Goal: Check status: Check status

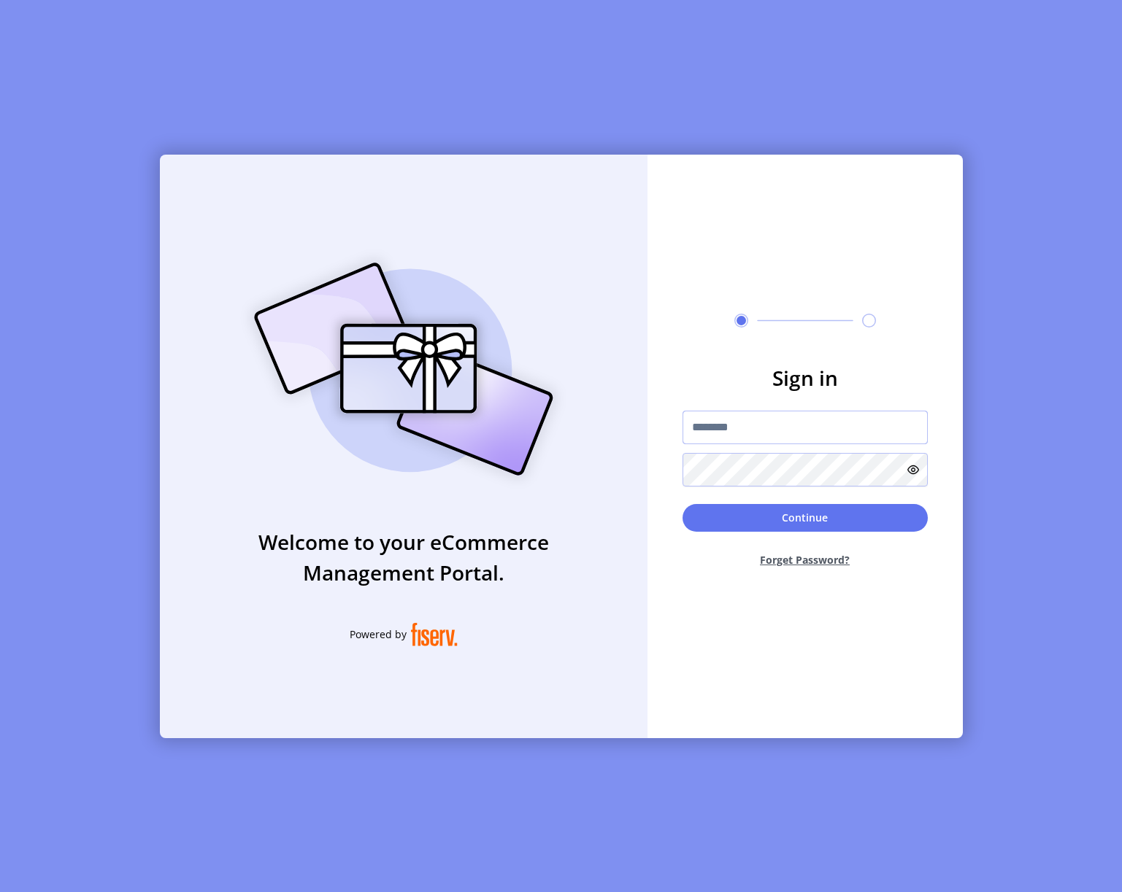
type input "**********"
drag, startPoint x: 792, startPoint y: 523, endPoint x: 784, endPoint y: 512, distance: 13.6
click at [792, 523] on button "Continue" at bounding box center [804, 518] width 245 height 28
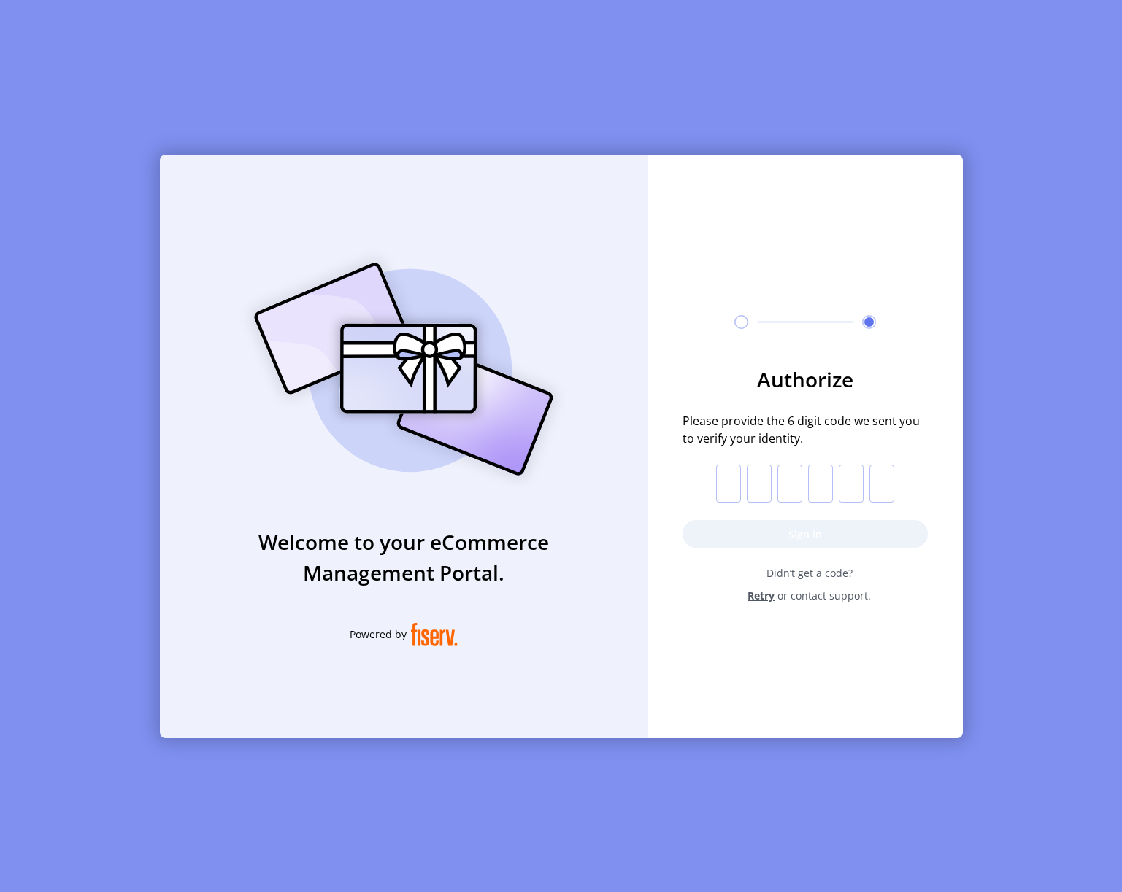
click at [719, 472] on input "text" at bounding box center [728, 484] width 25 height 38
type input "*"
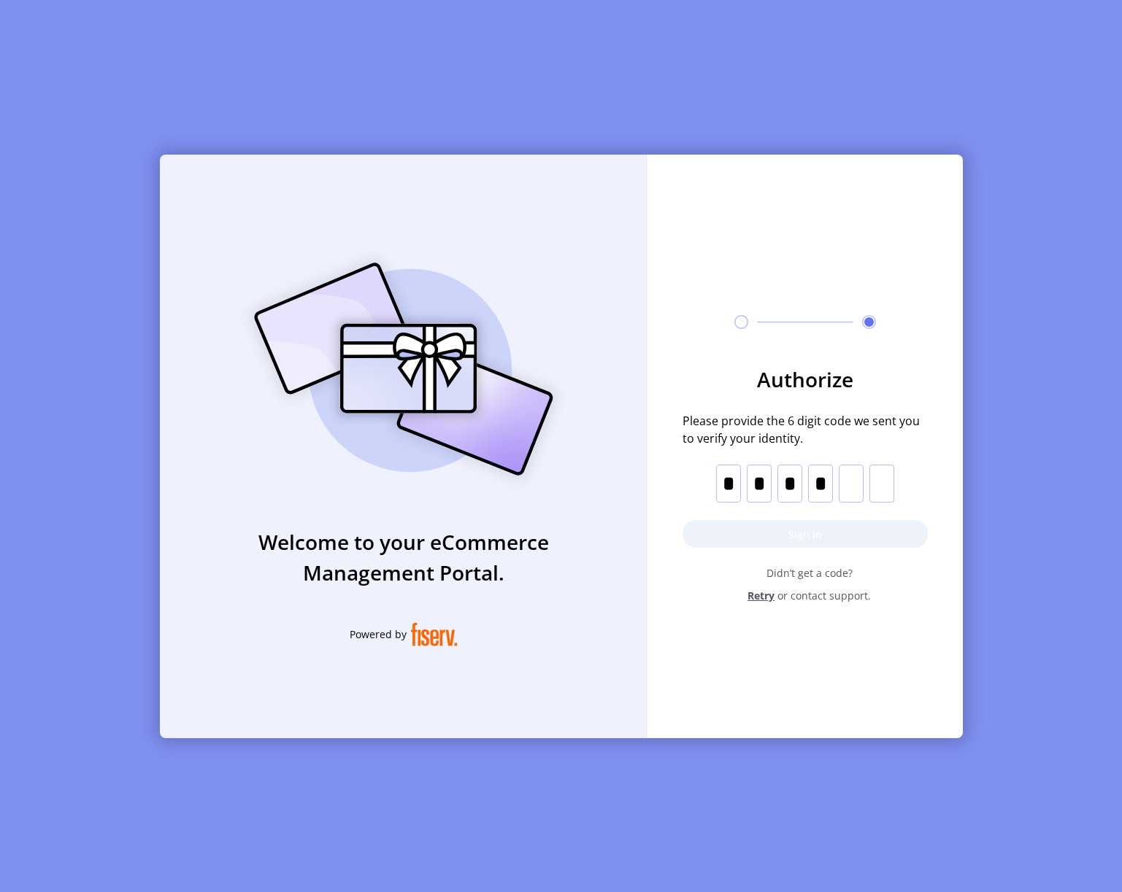
type input "*"
click at [825, 534] on button "Sign in" at bounding box center [804, 534] width 245 height 28
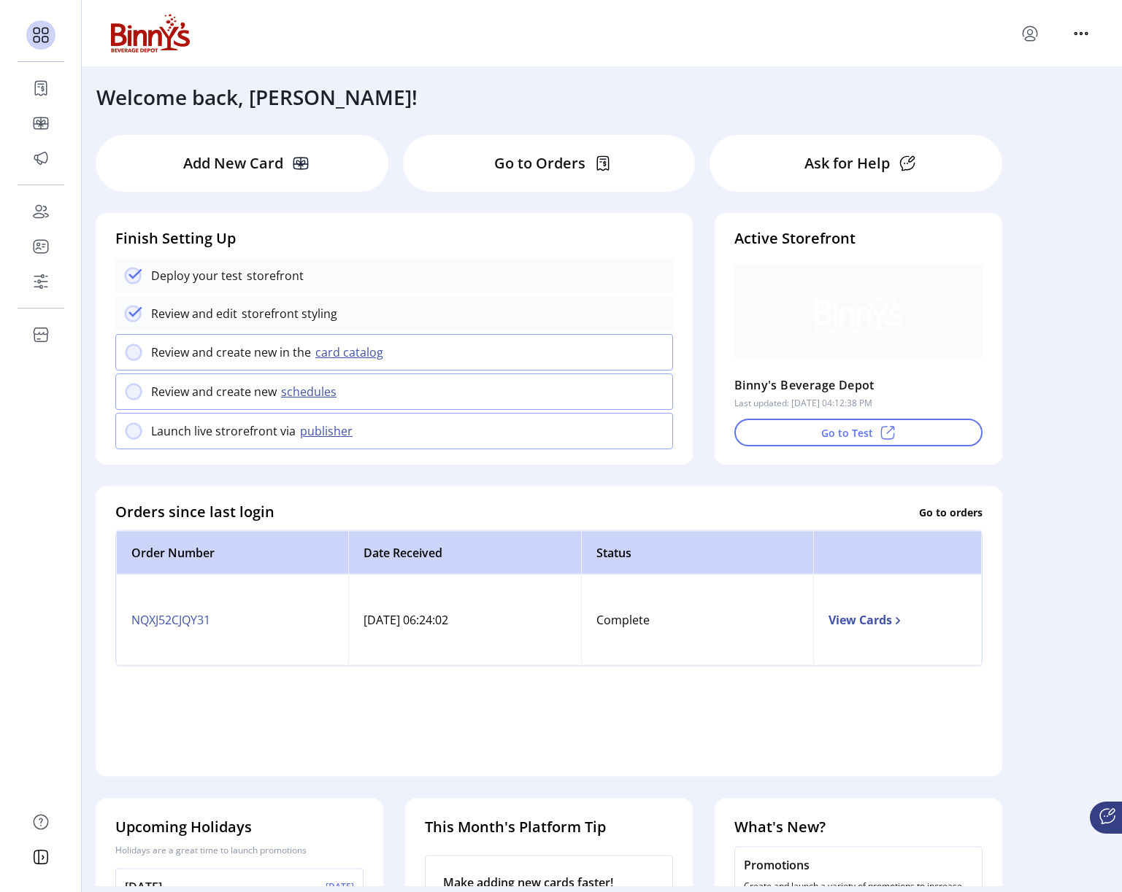
click at [528, 171] on p "Go to Orders" at bounding box center [539, 164] width 91 height 22
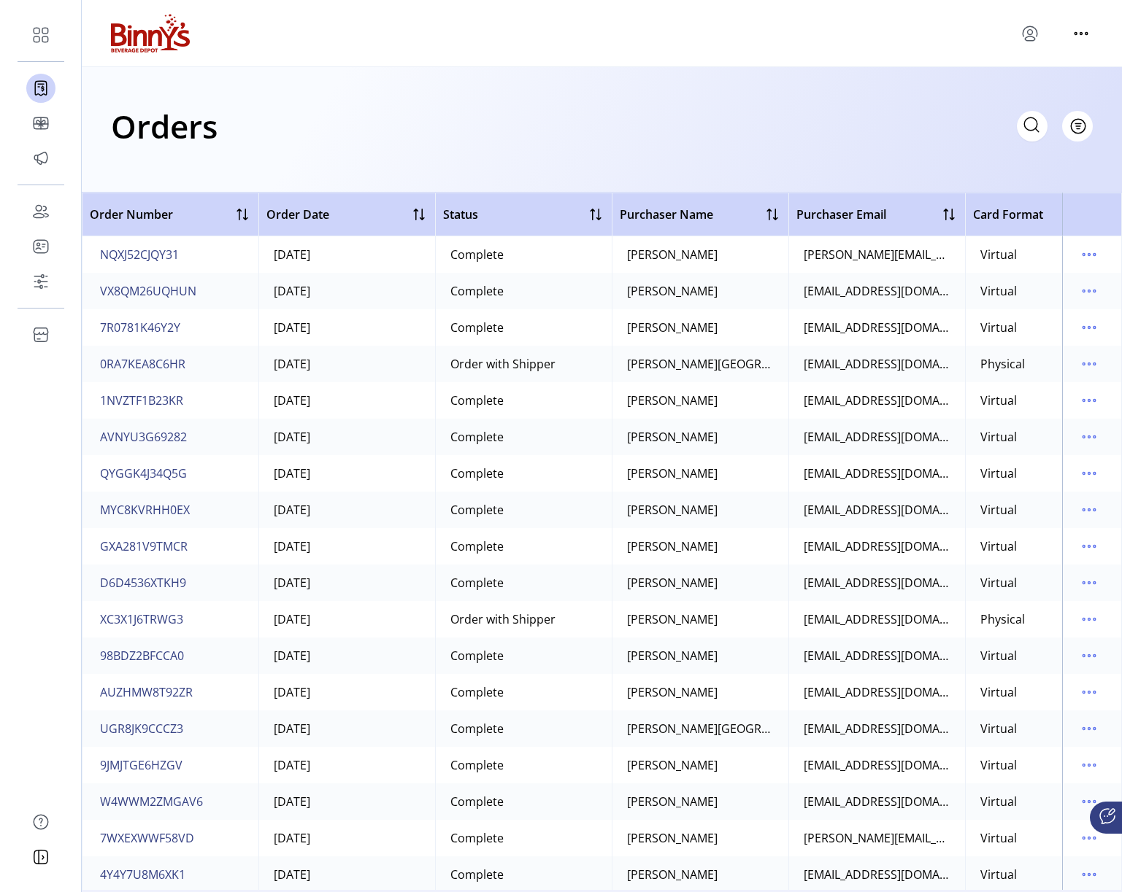
scroll to position [0, 1]
click at [1030, 127] on icon at bounding box center [1030, 124] width 23 height 23
paste input "**********"
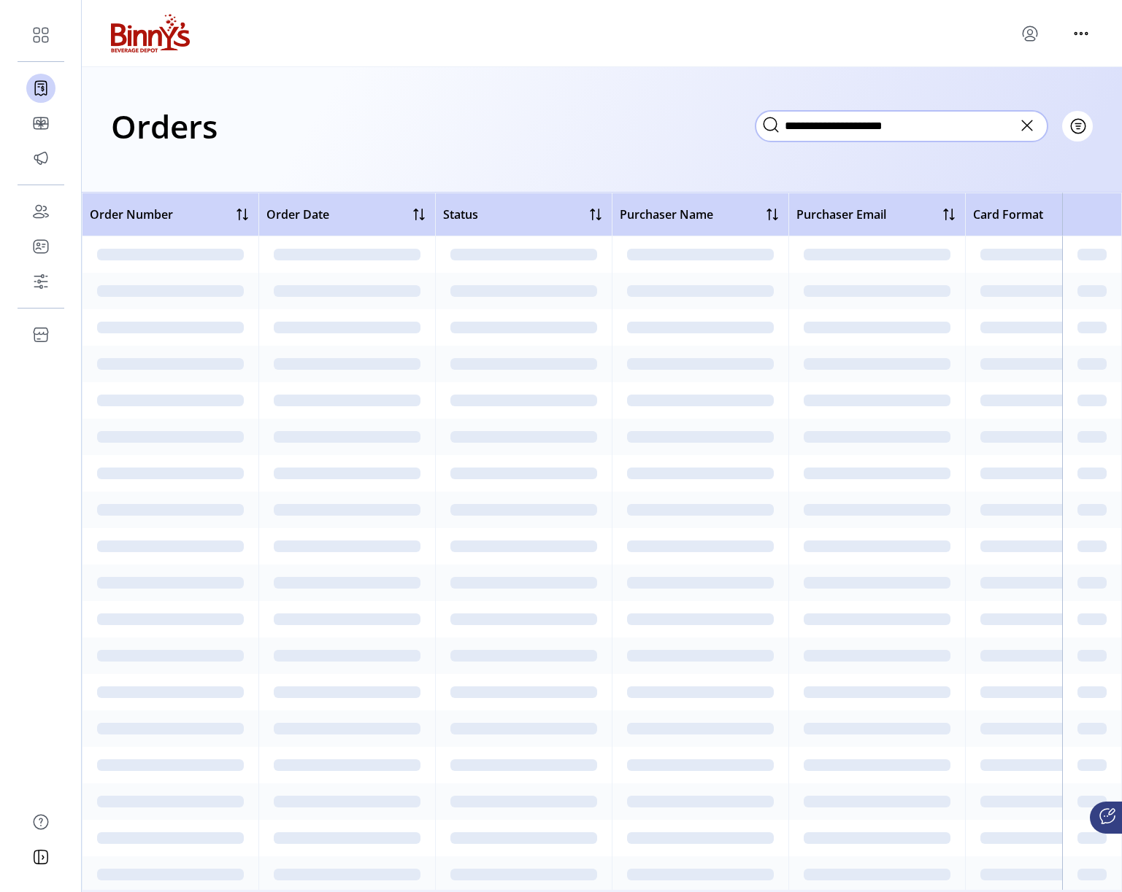
type input "**********"
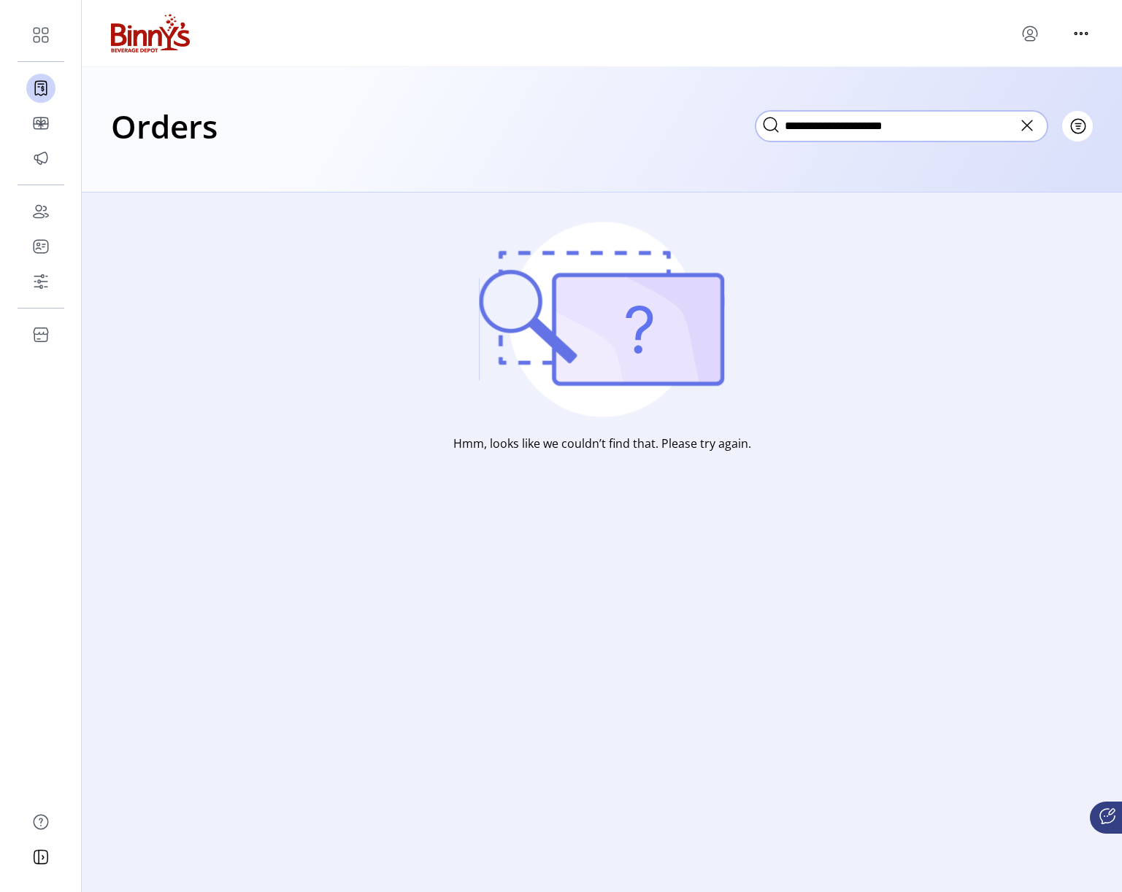
click at [894, 123] on input "**********" at bounding box center [901, 126] width 292 height 31
drag, startPoint x: 894, startPoint y: 123, endPoint x: 809, endPoint y: 98, distance: 88.9
click at [894, 123] on input "**********" at bounding box center [901, 126] width 292 height 31
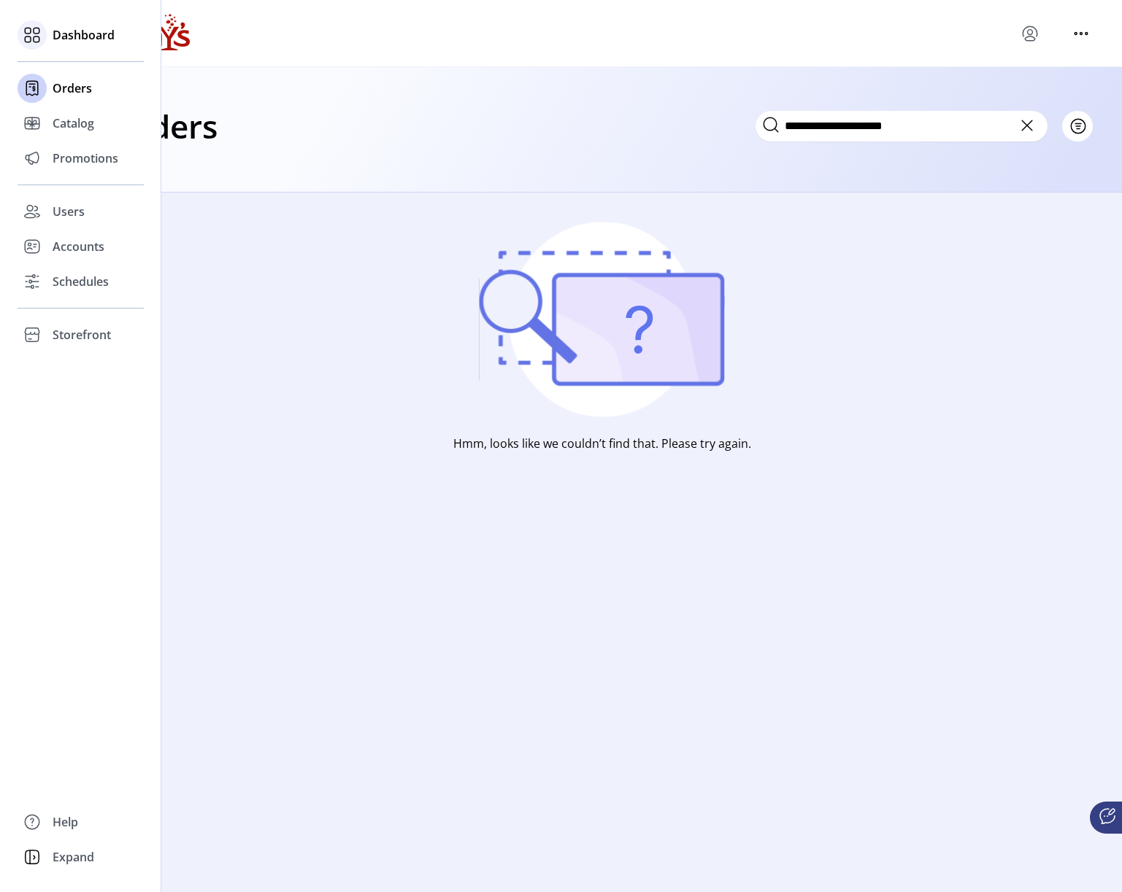
click at [29, 26] on icon at bounding box center [31, 34] width 23 height 23
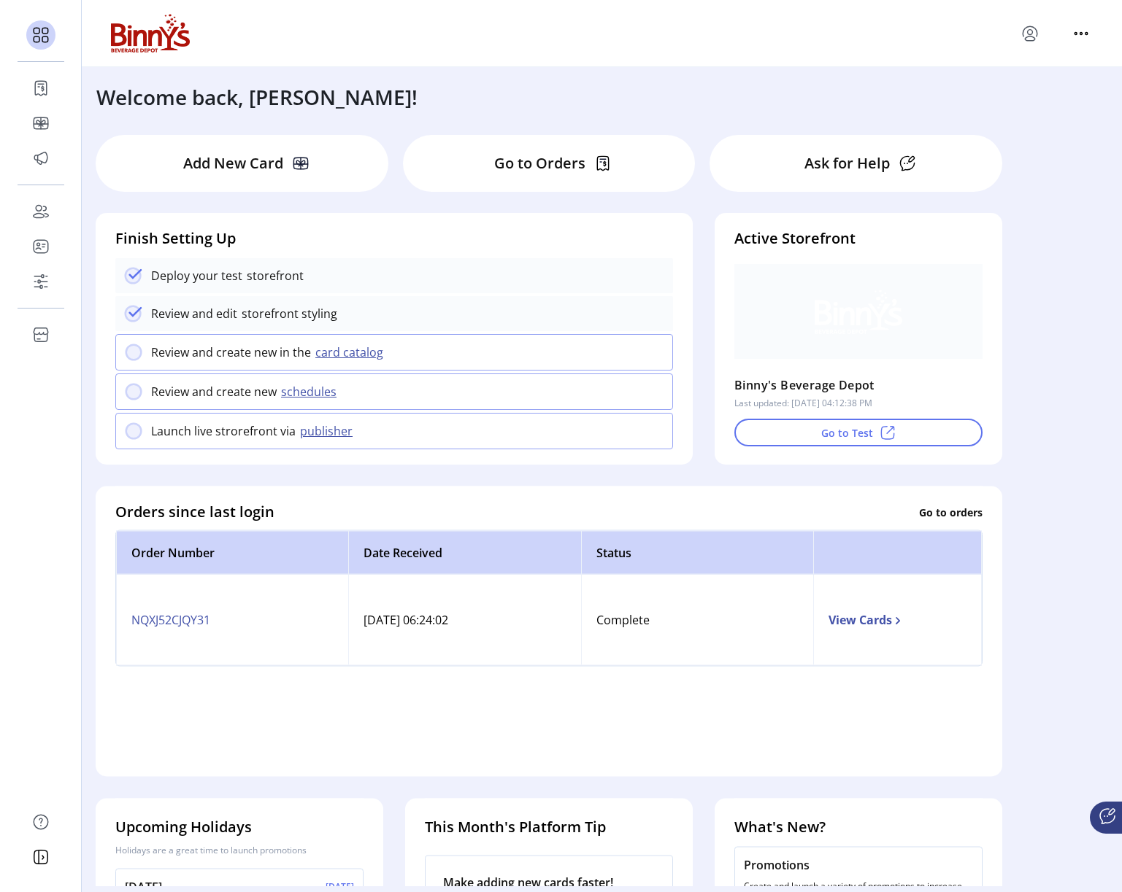
scroll to position [0, 1]
click at [591, 163] on svg-icon at bounding box center [594, 164] width 18 height 18
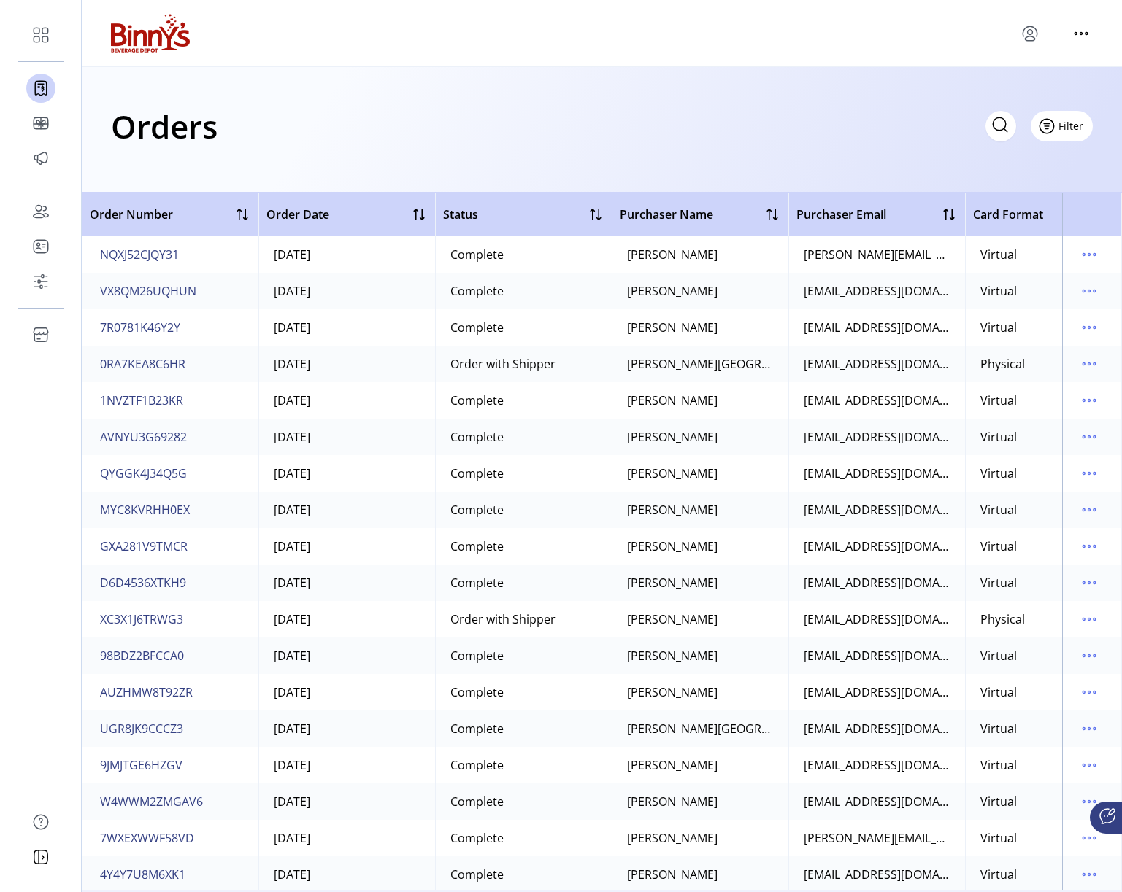
click at [1072, 126] on span "Filter" at bounding box center [1070, 125] width 25 height 15
click at [1006, 188] on span "Status" at bounding box center [1019, 182] width 121 height 12
click at [1069, 109] on span "Filter" at bounding box center [1070, 114] width 25 height 15
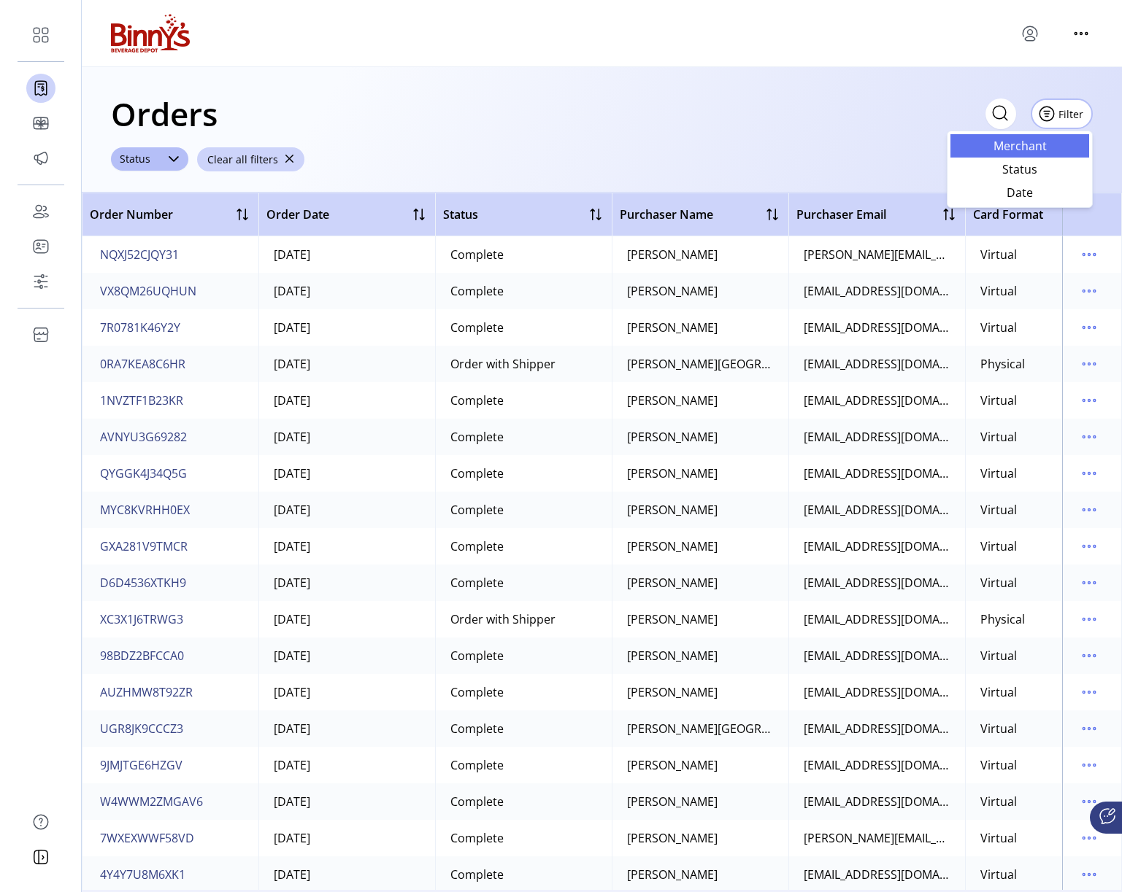
click at [1006, 148] on span "Merchant" at bounding box center [1019, 146] width 121 height 12
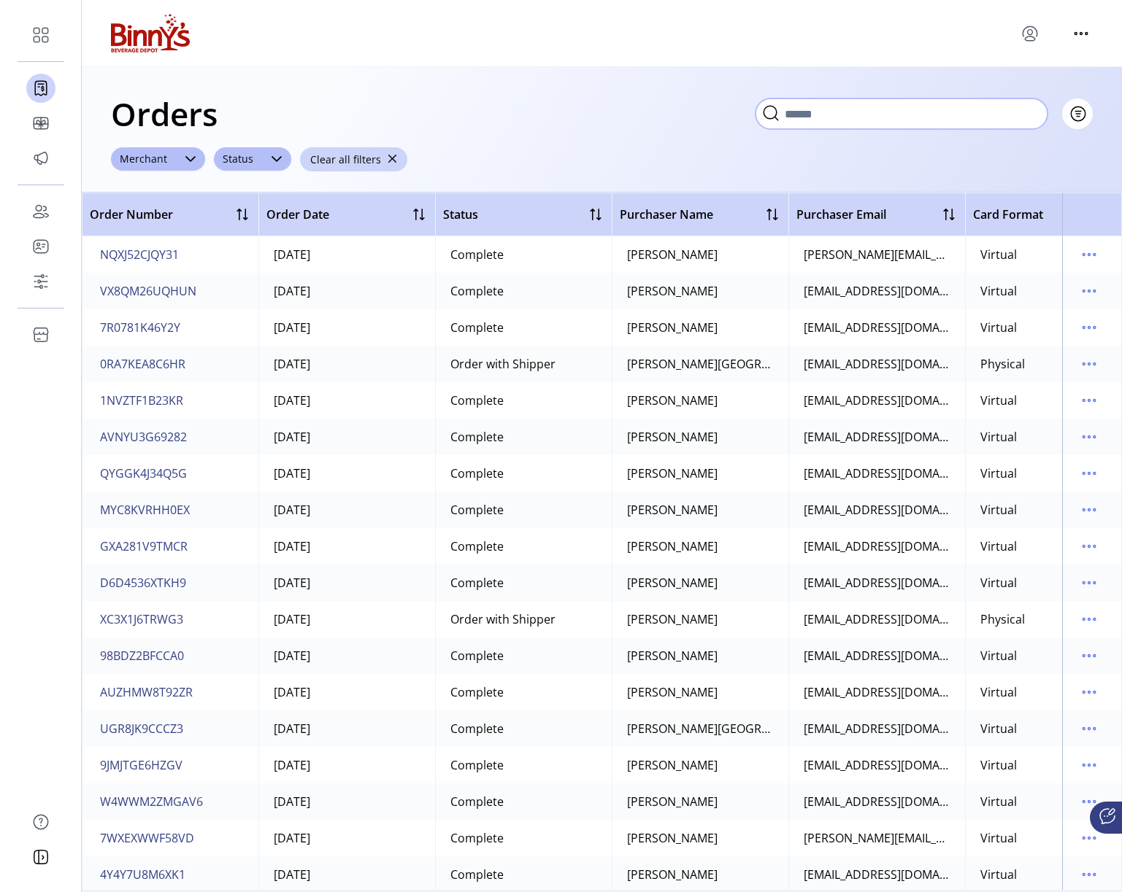
click at [1022, 113] on input "text" at bounding box center [901, 114] width 292 height 31
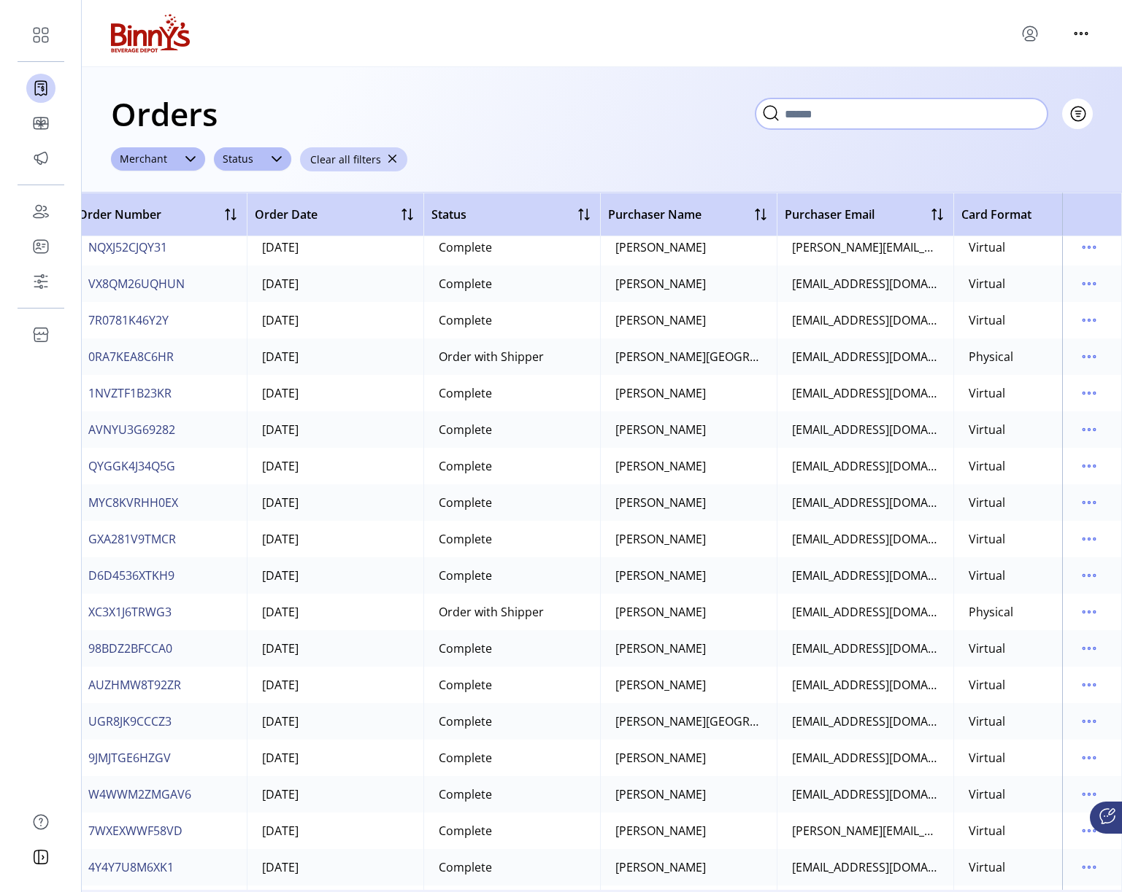
scroll to position [7, 12]
click at [817, 116] on input "text" at bounding box center [901, 114] width 292 height 31
paste input "**********"
type input "**********"
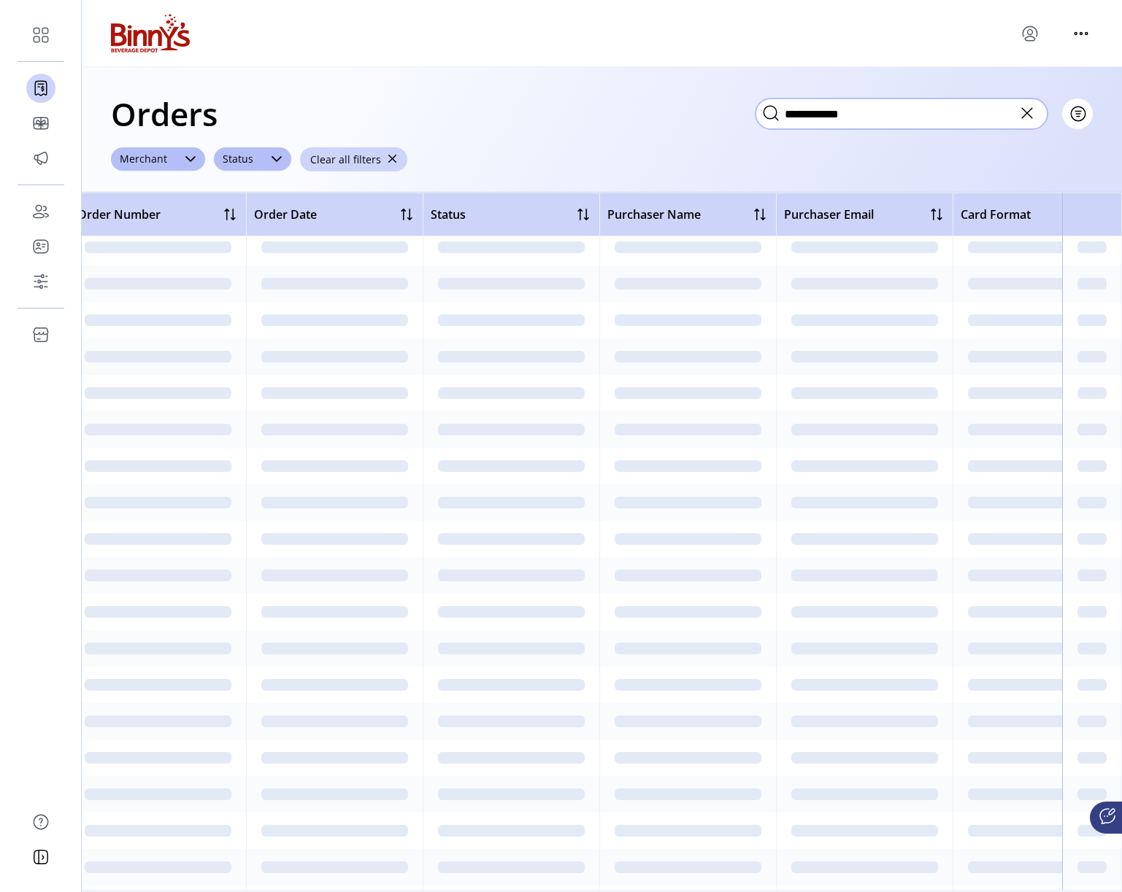
scroll to position [0, 12]
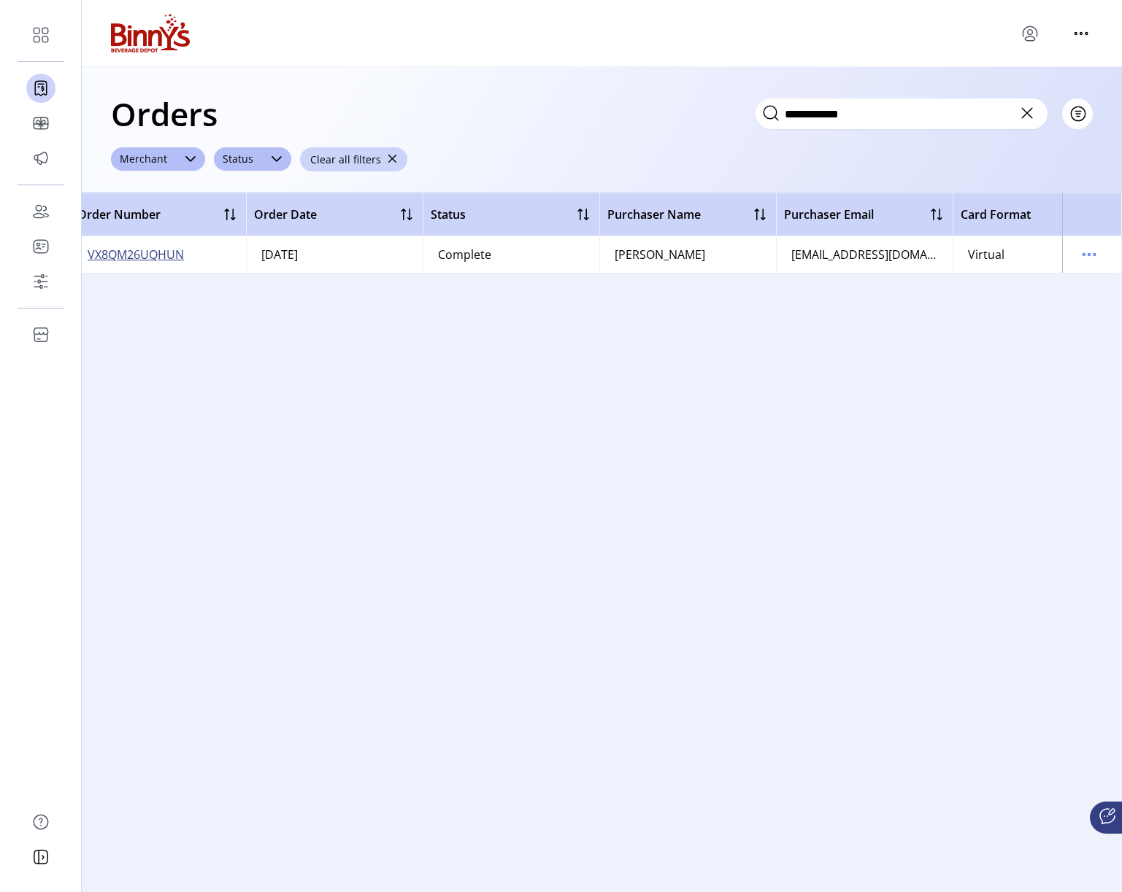
click at [116, 256] on span "VX8QM26UQHUN" at bounding box center [136, 255] width 96 height 18
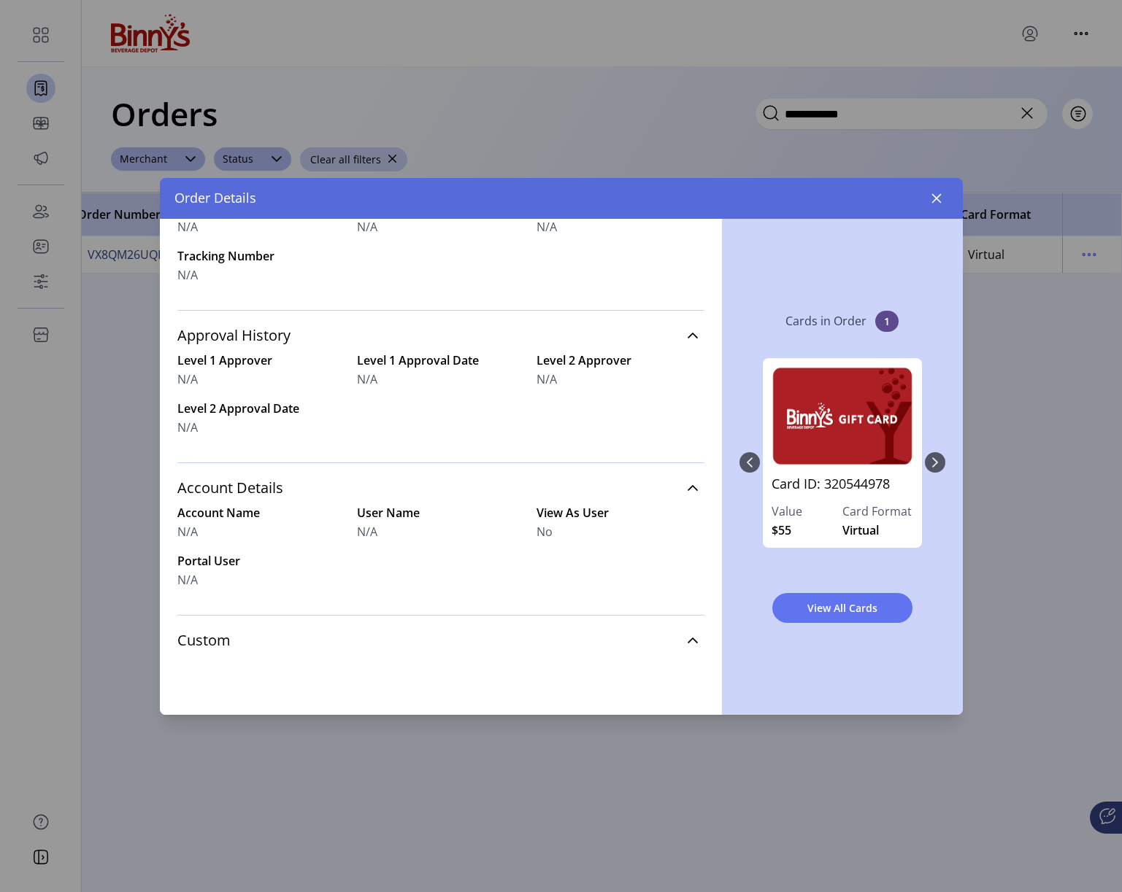
scroll to position [483, 0]
click at [933, 460] on div "Card ID: 320544978 Value $55 Card Format Virtual" at bounding box center [842, 463] width 206 height 238
click at [936, 466] on div "Card ID: 320544978 Value $55 Card Format Virtual" at bounding box center [842, 463] width 206 height 238
click at [863, 603] on span "View All Cards" at bounding box center [842, 608] width 102 height 15
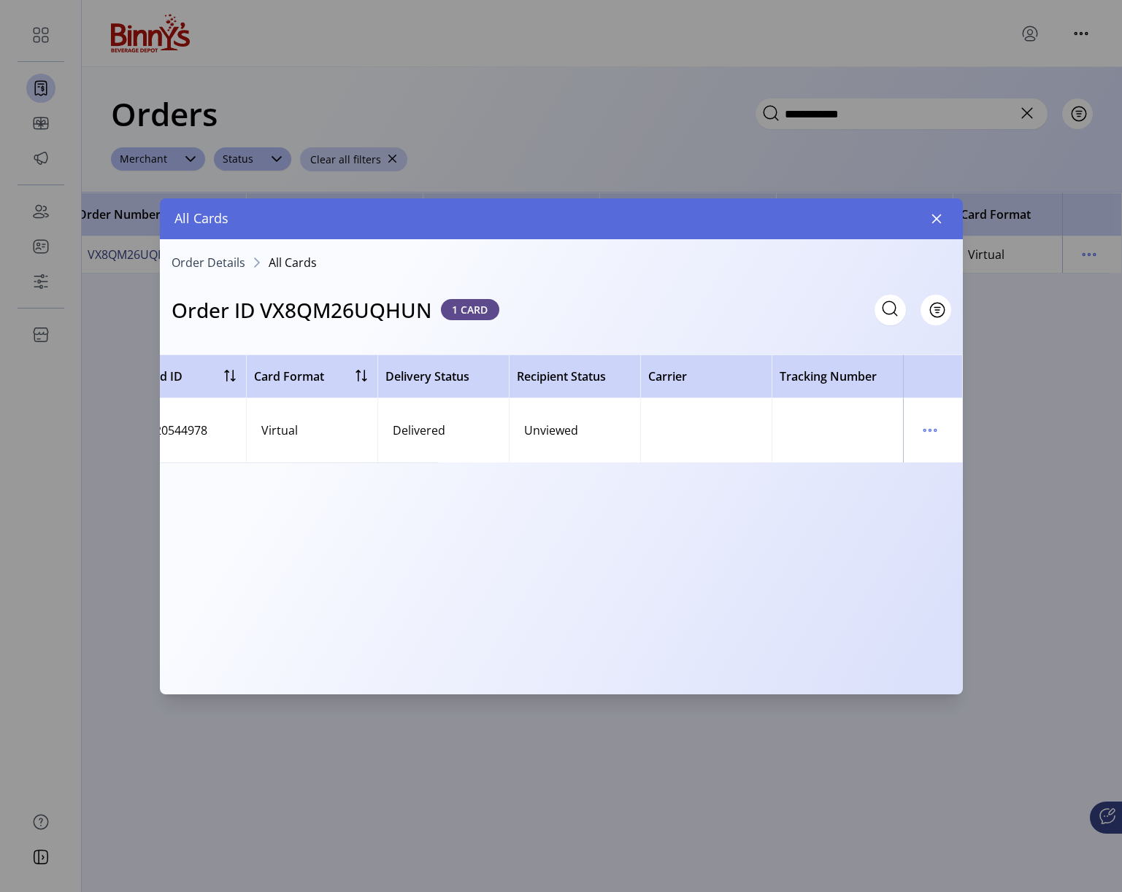
scroll to position [0, 524]
click at [934, 216] on icon "button" at bounding box center [935, 218] width 9 height 9
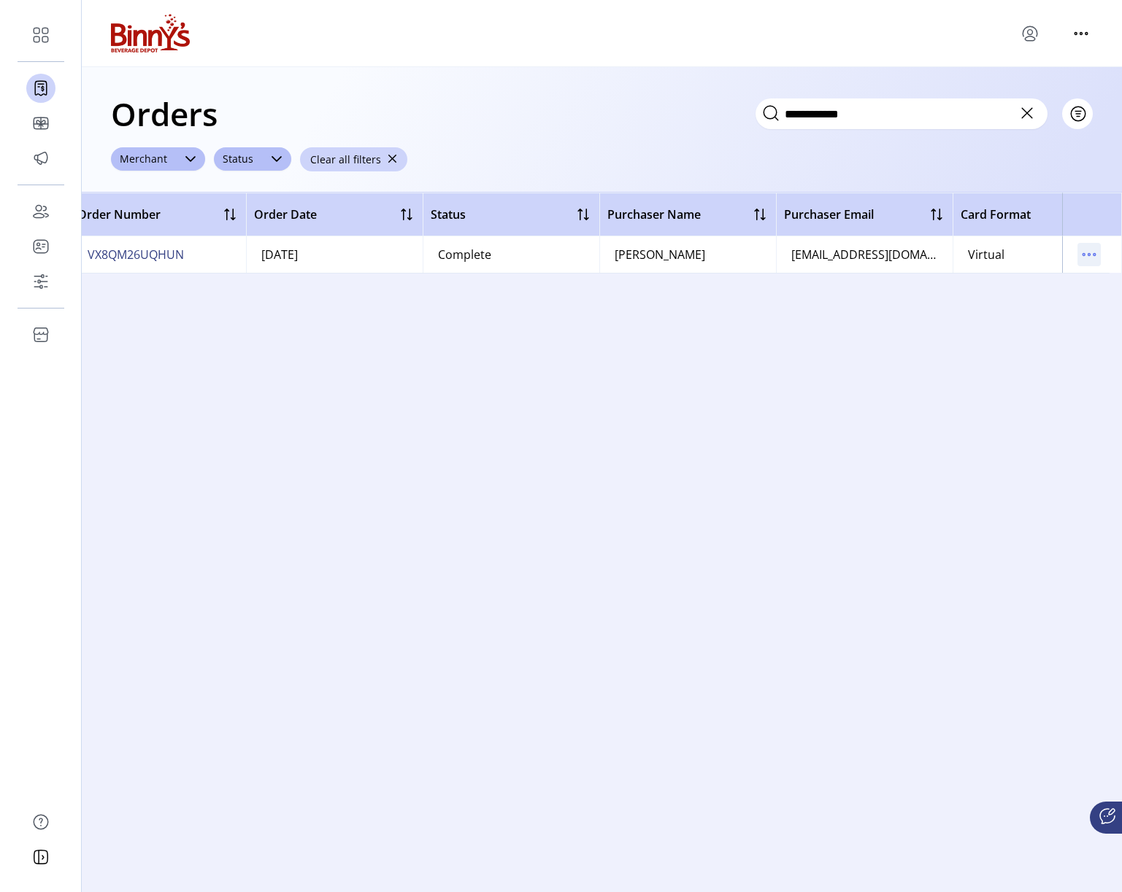
click at [1097, 255] on icon "menu" at bounding box center [1088, 254] width 23 height 23
